Goal: Task Accomplishment & Management: Manage account settings

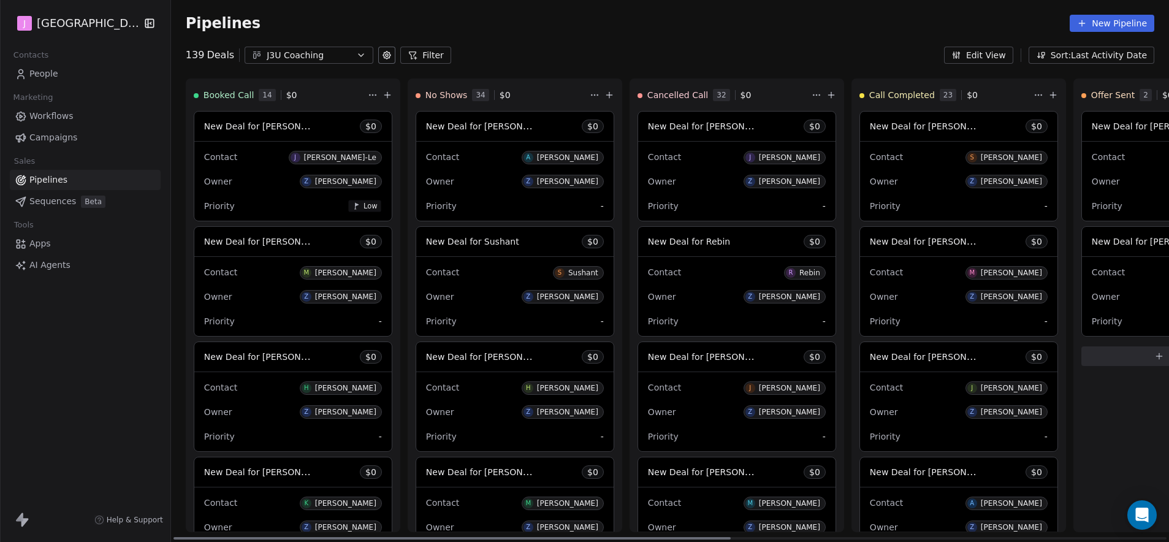
click at [292, 238] on span "New Deal for [PERSON_NAME]" at bounding box center [268, 241] width 129 height 12
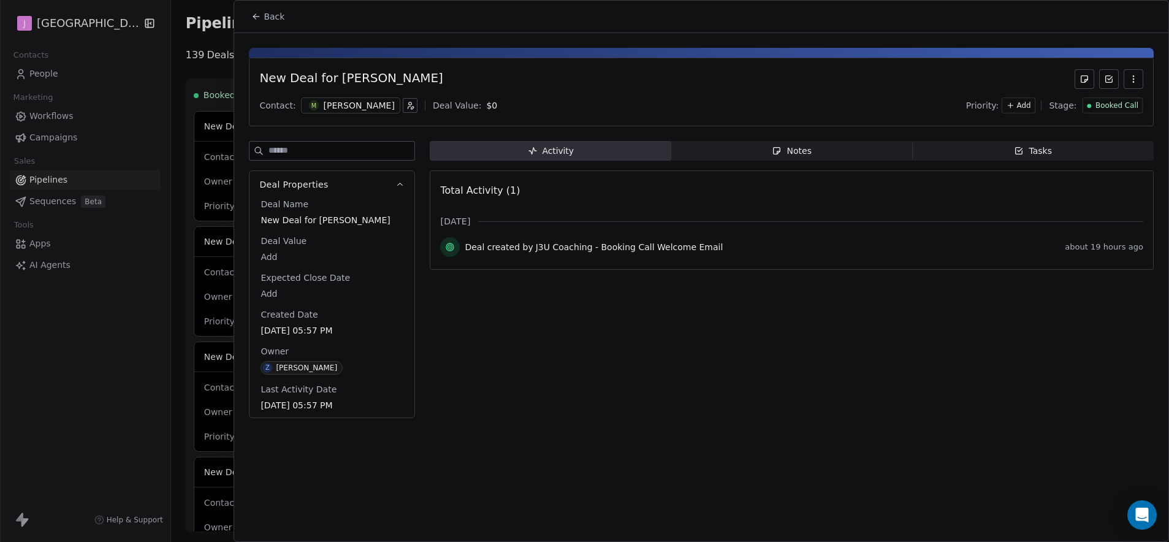
click at [1092, 109] on div "Booked Call" at bounding box center [1112, 106] width 51 height 10
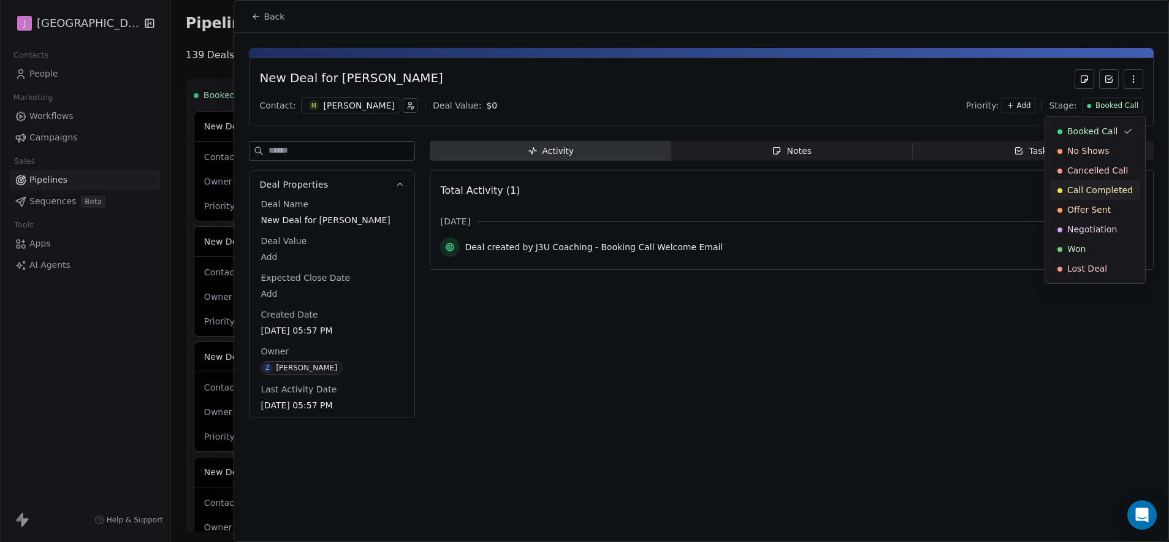
click at [1108, 181] on div "Call Completed" at bounding box center [1095, 190] width 90 height 20
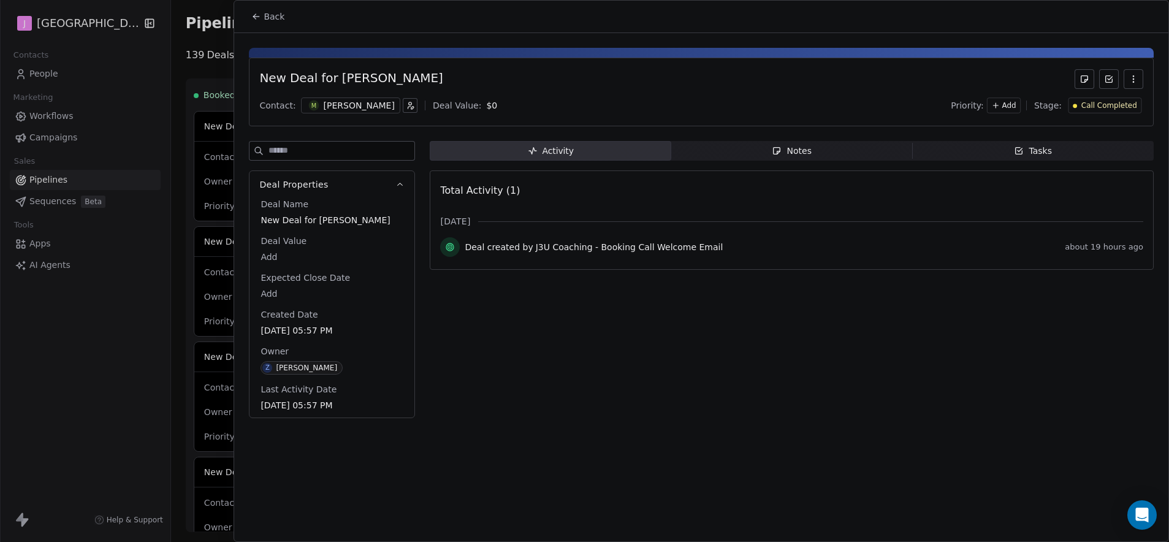
click at [267, 42] on div "New Deal for [PERSON_NAME] Contact: M [PERSON_NAME] Deal Value: $ 0 Priority: A…" at bounding box center [701, 229] width 934 height 392
click at [273, 26] on button "Back" at bounding box center [268, 17] width 48 height 22
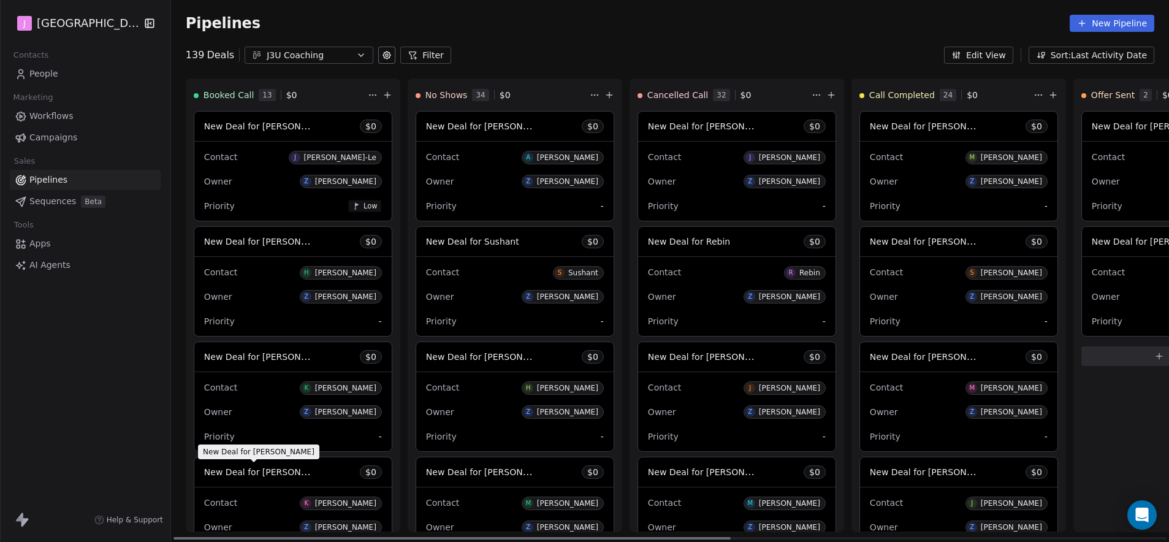
click at [294, 468] on span "New Deal for [PERSON_NAME]" at bounding box center [268, 472] width 129 height 12
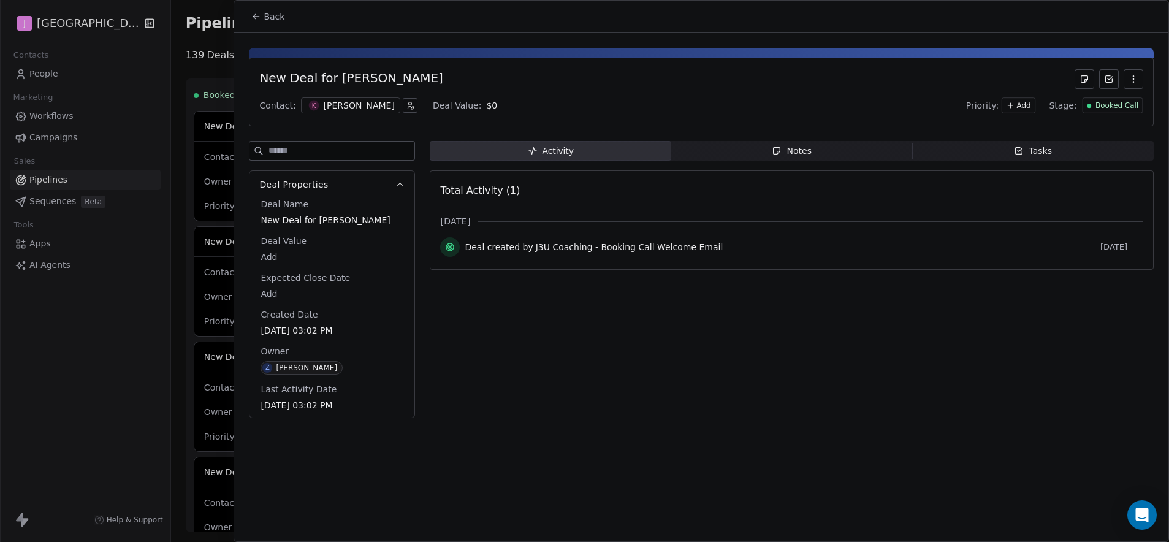
click at [1106, 108] on span "Booked Call" at bounding box center [1116, 106] width 43 height 10
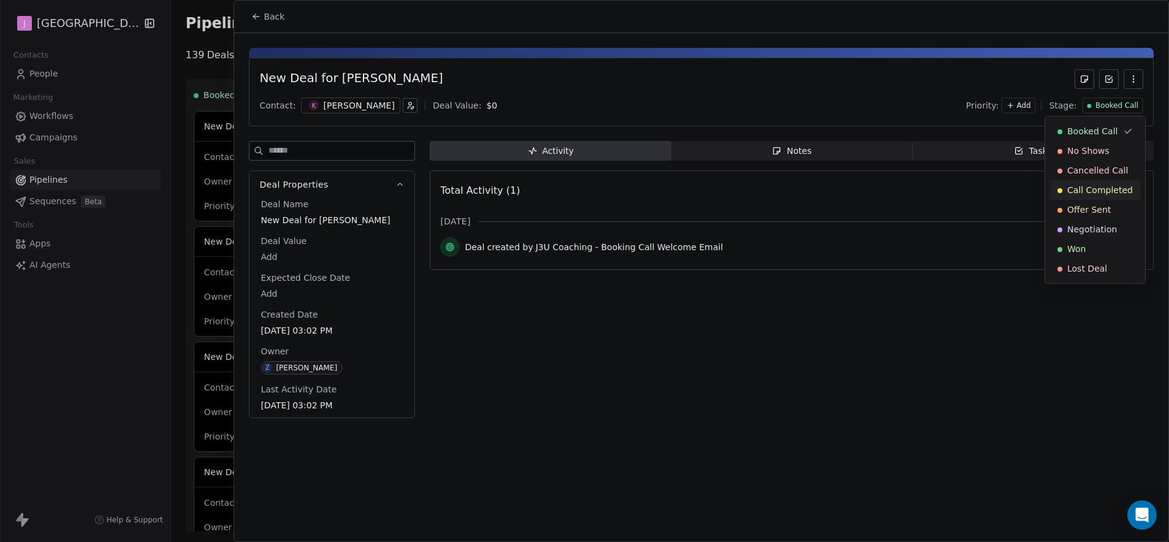
click at [1091, 192] on span "Call Completed" at bounding box center [1100, 190] width 66 height 12
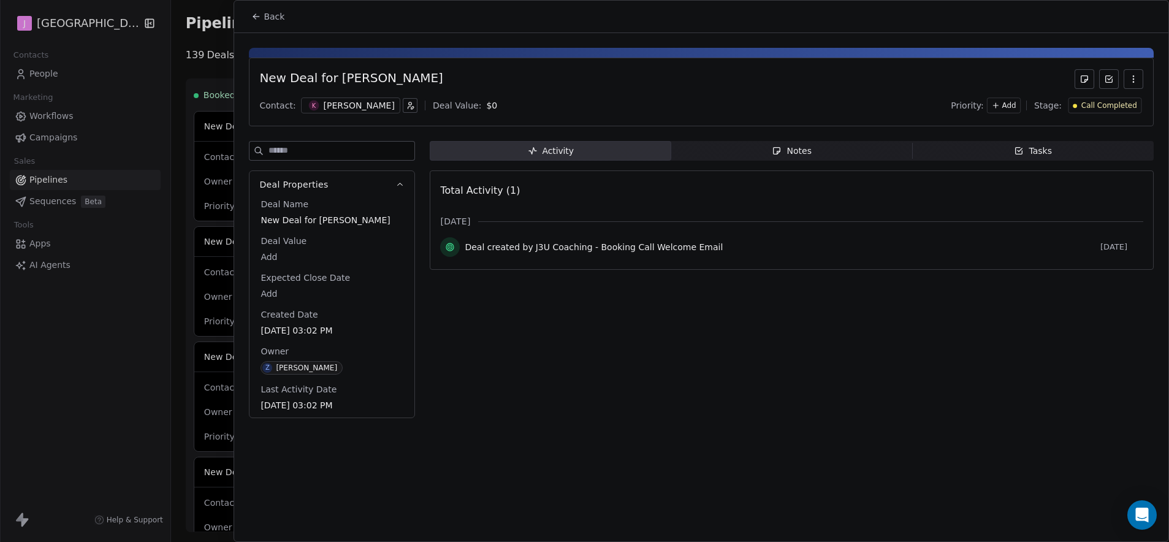
click at [278, 20] on span "Back" at bounding box center [274, 16] width 21 height 12
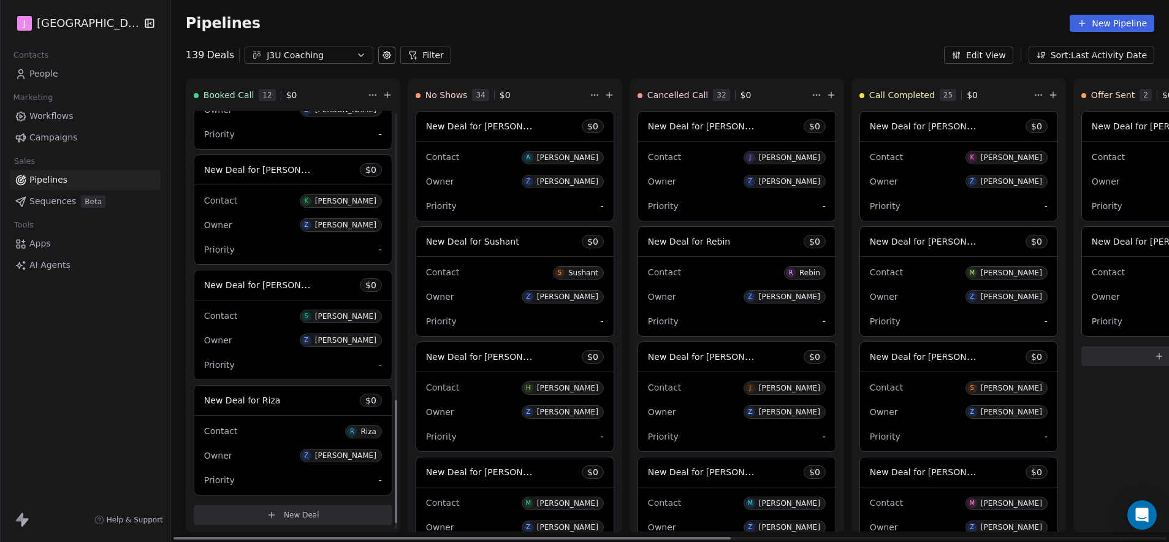
scroll to position [997, 0]
